Goal: Transaction & Acquisition: Book appointment/travel/reservation

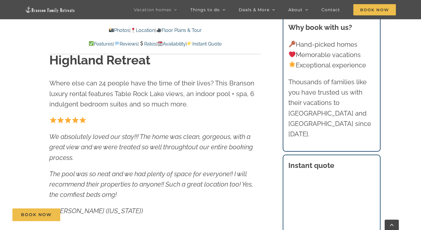
scroll to position [340, 0]
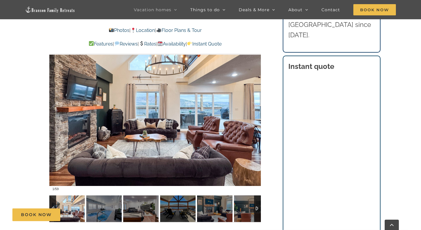
scroll to position [461, 0]
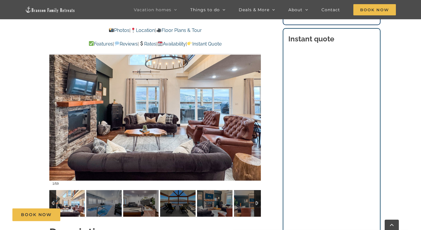
drag, startPoint x: 425, startPoint y: 24, endPoint x: 425, endPoint y: 31, distance: 6.5
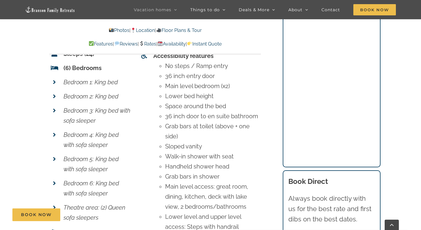
scroll to position [2181, 0]
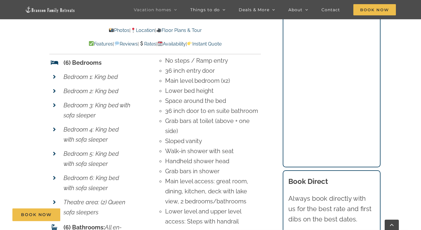
click at [53, 175] on icon at bounding box center [54, 178] width 3 height 6
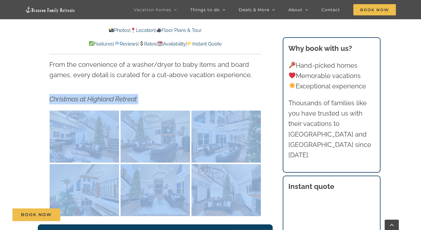
scroll to position [1031, 0]
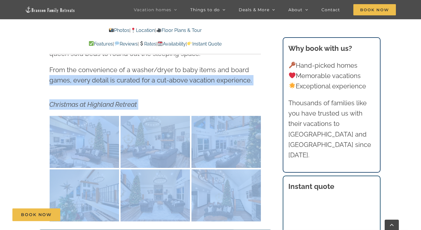
drag, startPoint x: 424, startPoint y: 120, endPoint x: 418, endPoint y: 62, distance: 57.6
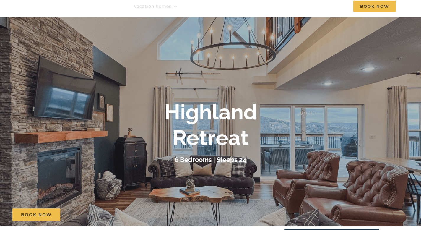
scroll to position [0, 0]
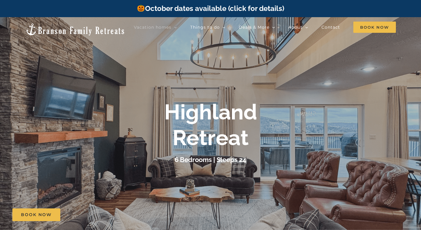
click at [40, 28] on img at bounding box center [75, 29] width 100 height 13
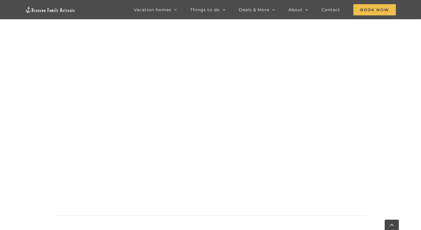
scroll to position [475, 0]
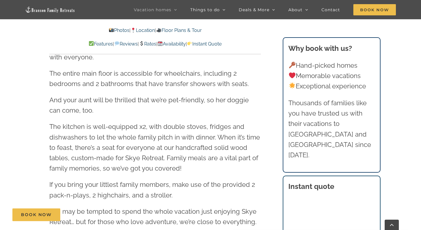
scroll to position [884, 0]
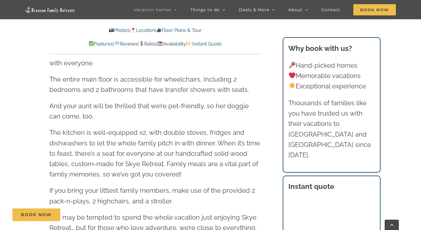
drag, startPoint x: 0, startPoint y: 0, endPoint x: 412, endPoint y: 51, distance: 415.1
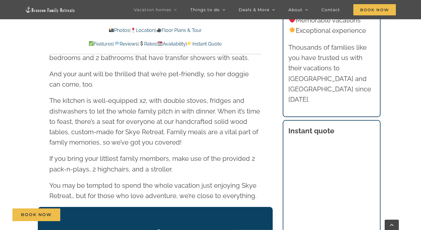
scroll to position [963, 0]
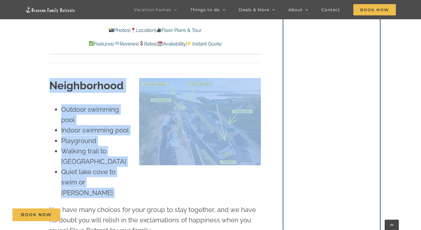
scroll to position [1386, 0]
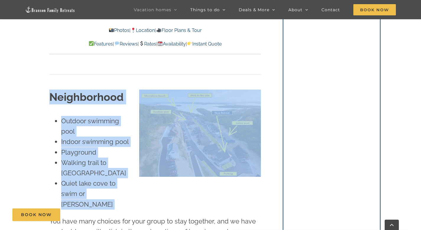
drag, startPoint x: 425, startPoint y: 55, endPoint x: 421, endPoint y: 76, distance: 21.6
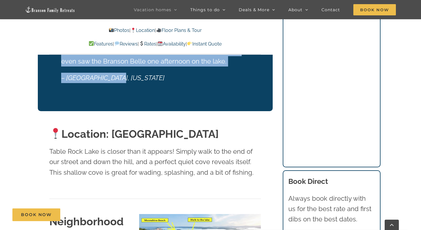
scroll to position [1268, 0]
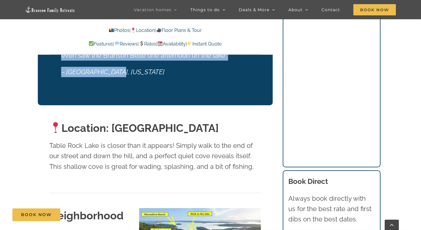
drag, startPoint x: 425, startPoint y: 7, endPoint x: 425, endPoint y: 69, distance: 62.0
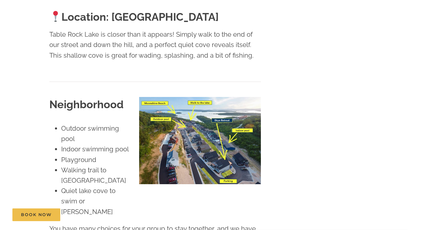
scroll to position [0, 0]
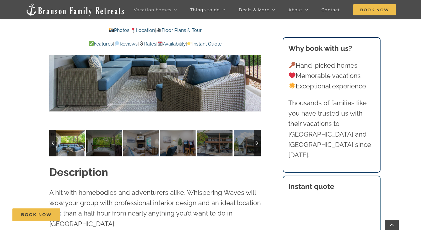
scroll to position [476, 0]
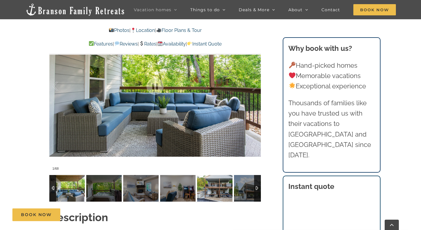
click at [224, 188] on img at bounding box center [214, 188] width 35 height 27
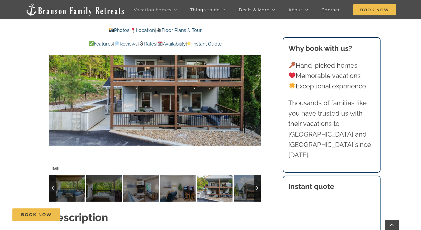
click at [259, 185] on div at bounding box center [257, 188] width 7 height 27
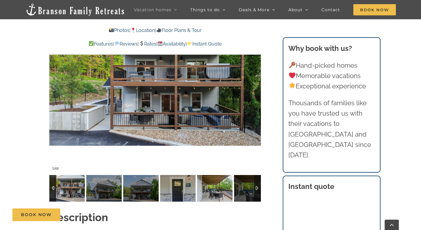
click at [134, 185] on img at bounding box center [140, 188] width 35 height 27
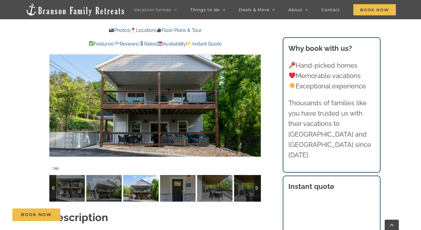
click at [156, 189] on img at bounding box center [140, 188] width 35 height 27
click at [175, 189] on img at bounding box center [177, 188] width 35 height 27
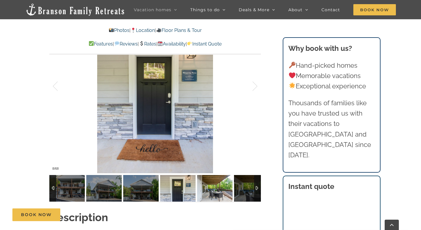
click at [209, 189] on img at bounding box center [214, 188] width 35 height 27
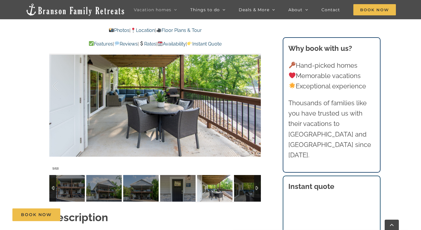
click at [229, 190] on img at bounding box center [214, 188] width 35 height 27
click at [243, 191] on img at bounding box center [251, 188] width 35 height 27
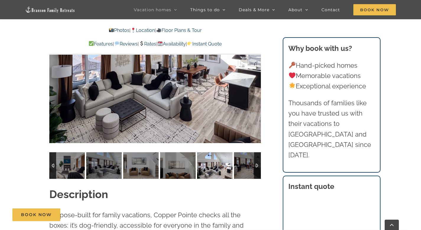
scroll to position [446, 0]
